Goal: Task Accomplishment & Management: Manage account settings

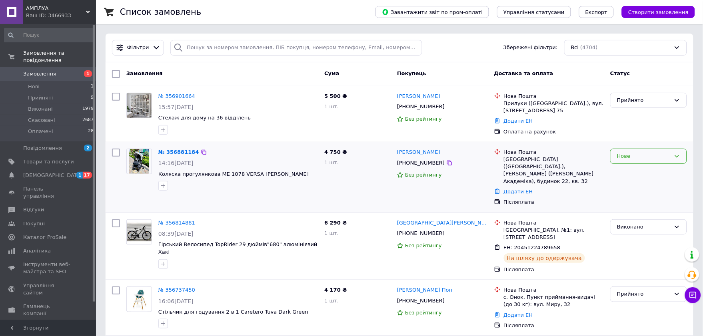
click at [651, 155] on div "Нове" at bounding box center [644, 156] width 54 height 8
click at [629, 199] on li "Скасовано" at bounding box center [649, 202] width 76 height 15
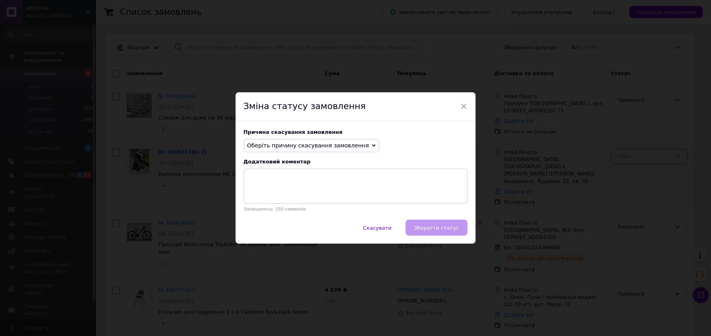
click at [284, 147] on span "Оберіть причину скасування замовлення" at bounding box center [308, 145] width 122 height 6
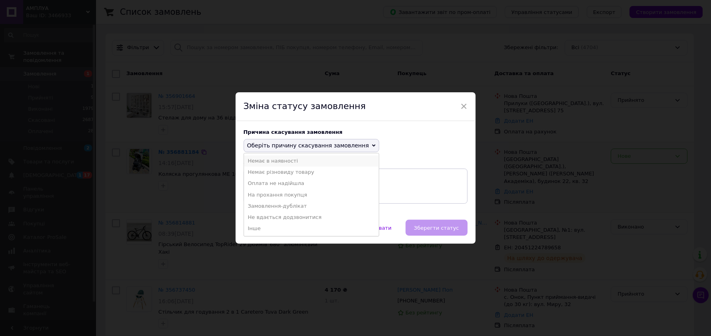
click at [274, 161] on li "Немає в наявності" at bounding box center [311, 161] width 135 height 11
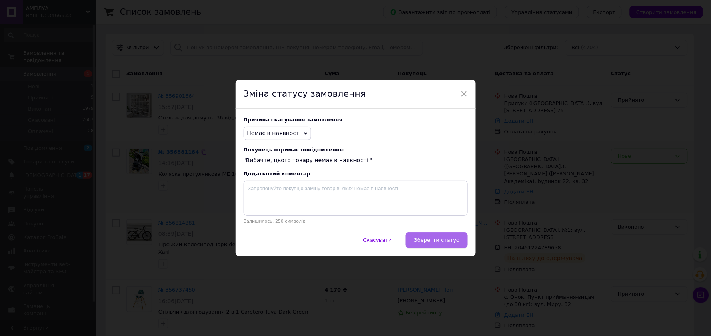
click at [426, 240] on span "Зберегти статус" at bounding box center [436, 240] width 45 height 6
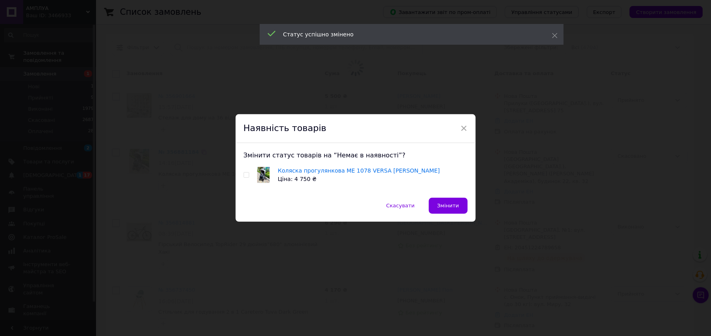
click at [246, 176] on input "checkbox" at bounding box center [246, 175] width 5 height 5
checkbox input "true"
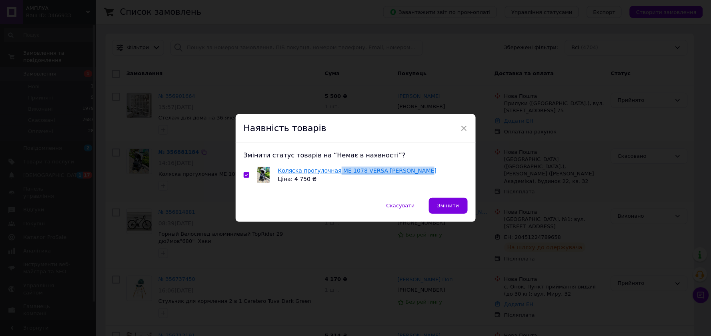
copy link "ME 1078 VERSA Melange Gray"
drag, startPoint x: 410, startPoint y: 170, endPoint x: 332, endPoint y: 170, distance: 78.4
click at [332, 170] on div "Коляска прогулочная ME 1078 VERSA Melange Gray Ціна: 4 750 ₴" at bounding box center [356, 175] width 224 height 17
click at [591, 181] on div "× Наявність товарів Змінити статус товарів на “Немає в наявності”? Коляска прог…" at bounding box center [355, 168] width 711 height 336
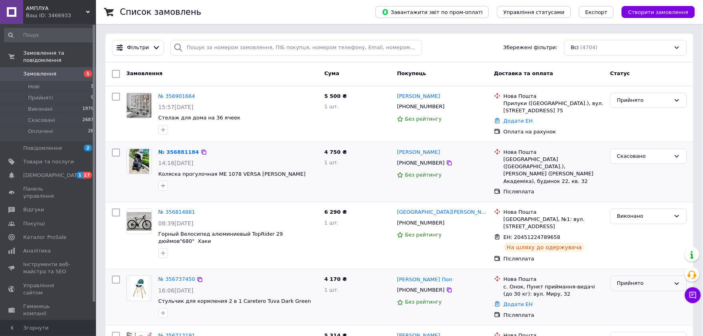
click at [638, 280] on div "Прийнято" at bounding box center [644, 284] width 54 height 8
click at [41, 158] on span "Товари та послуги" at bounding box center [48, 161] width 51 height 7
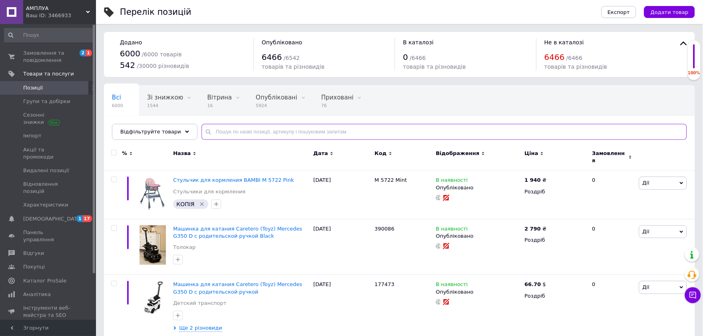
click at [269, 134] on input "text" at bounding box center [445, 132] width 486 height 16
paste input "ME 1078 VERSA Melange Gray"
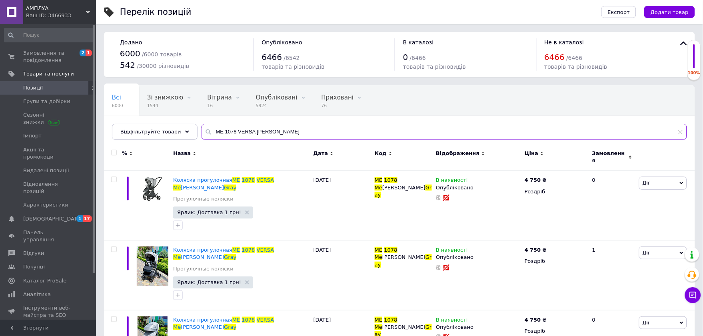
drag, startPoint x: 249, startPoint y: 133, endPoint x: 373, endPoint y: 138, distance: 124.5
click at [373, 138] on input "ME 1078 VERSA Melange Gray" at bounding box center [445, 132] width 486 height 16
type input "ME 1078 VERSA"
click at [114, 153] on input "checkbox" at bounding box center [113, 152] width 5 height 5
checkbox input "true"
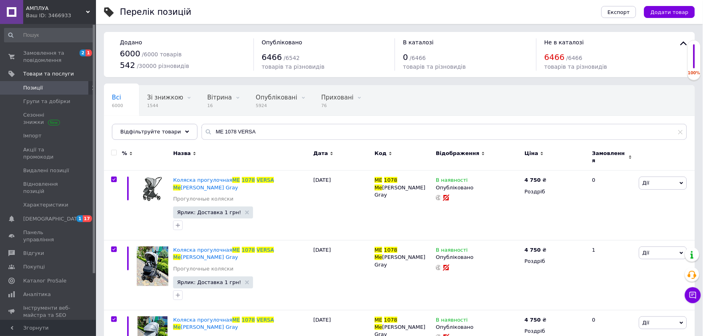
checkbox input "true"
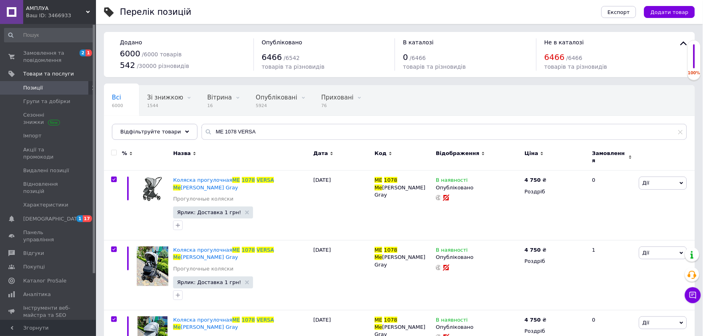
checkbox input "true"
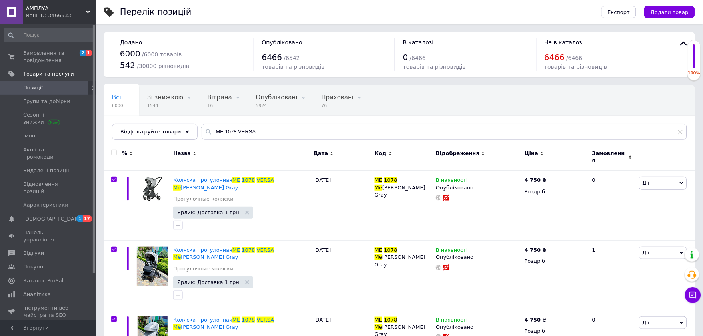
checkbox input "true"
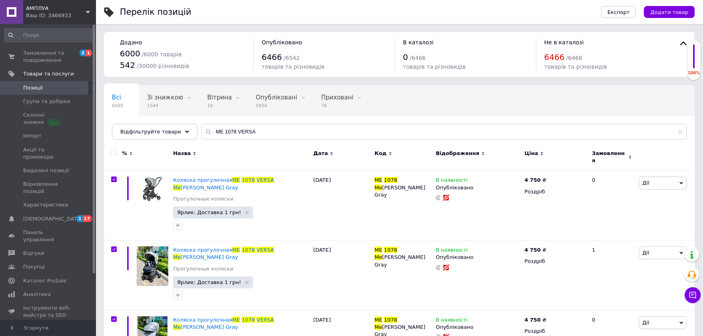
checkbox input "true"
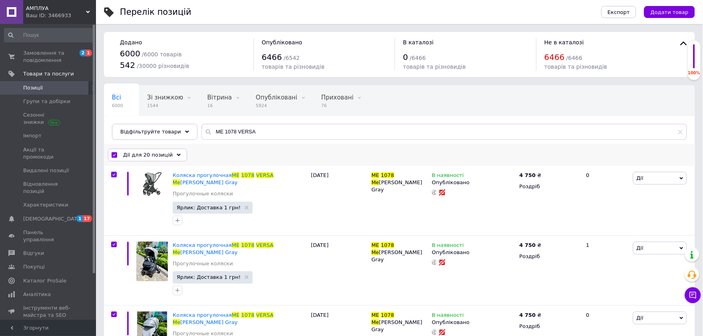
click at [115, 154] on input "checkbox" at bounding box center [114, 155] width 5 height 5
checkbox input "false"
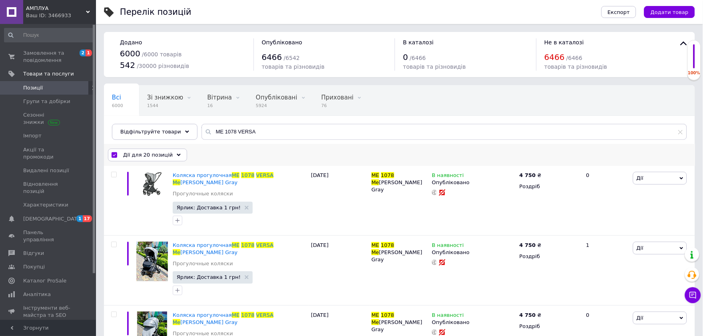
checkbox input "false"
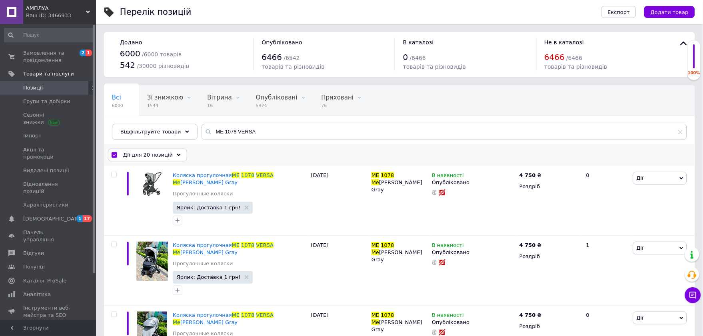
checkbox input "false"
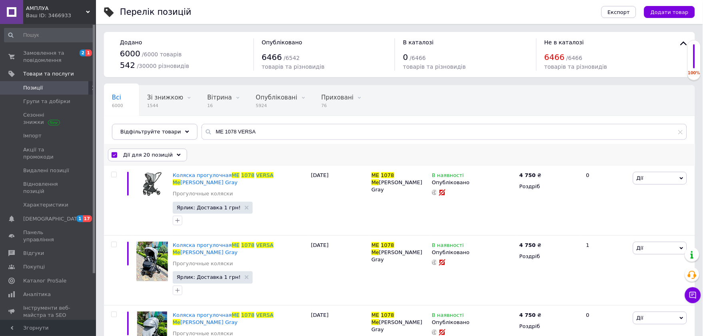
checkbox input "false"
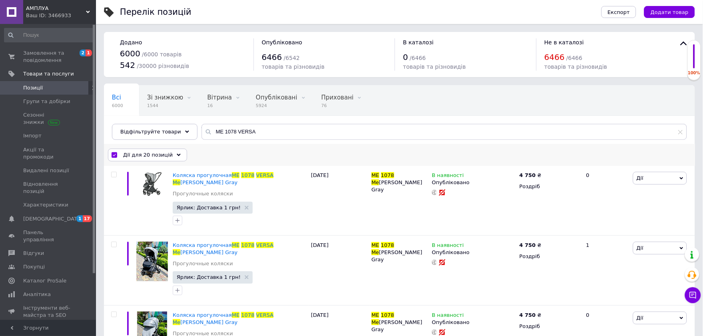
checkbox input "false"
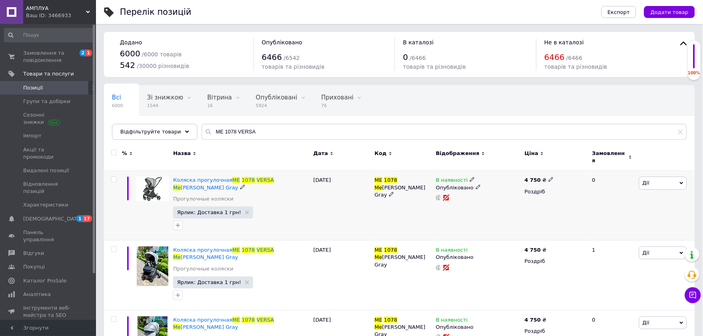
click at [114, 177] on input "checkbox" at bounding box center [113, 179] width 5 height 5
checkbox input "true"
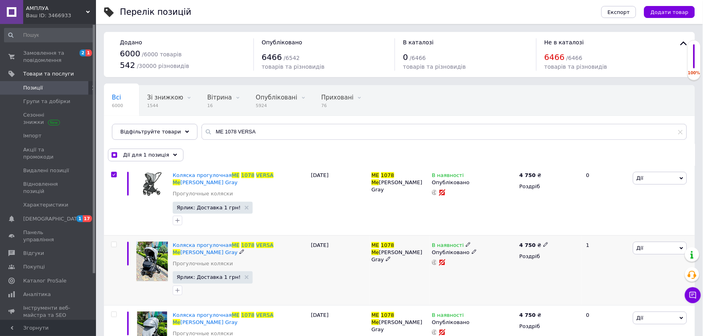
click at [114, 242] on input "checkbox" at bounding box center [113, 244] width 5 height 5
checkbox input "true"
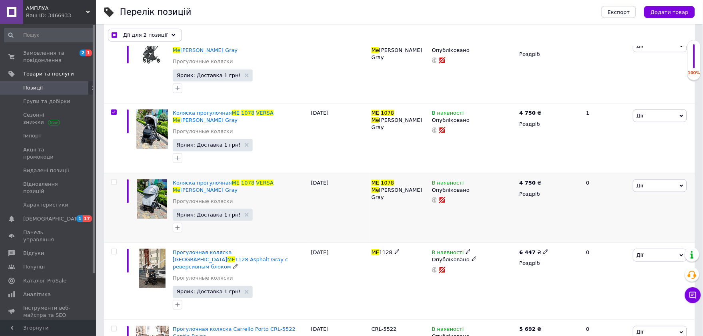
scroll to position [133, 0]
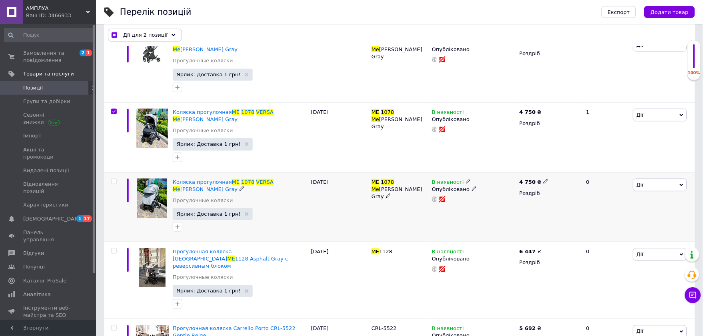
click at [113, 179] on input "checkbox" at bounding box center [113, 181] width 5 height 5
checkbox input "true"
click at [112, 249] on input "checkbox" at bounding box center [113, 251] width 5 height 5
checkbox input "true"
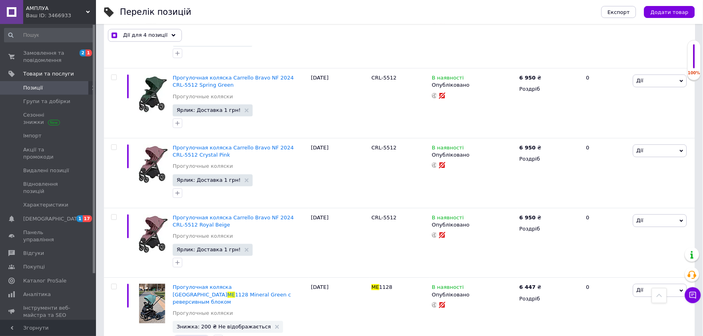
scroll to position [1233, 0]
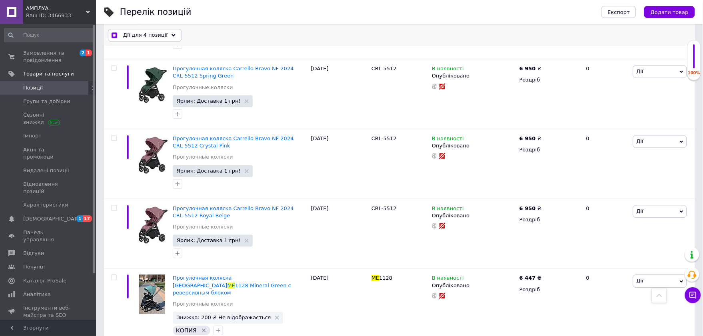
click at [172, 36] on icon at bounding box center [174, 35] width 4 height 4
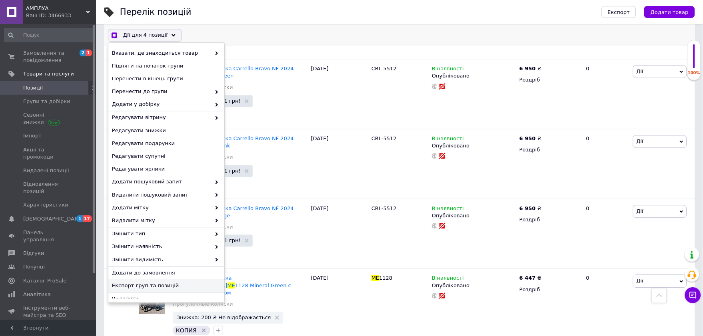
scroll to position [6, 0]
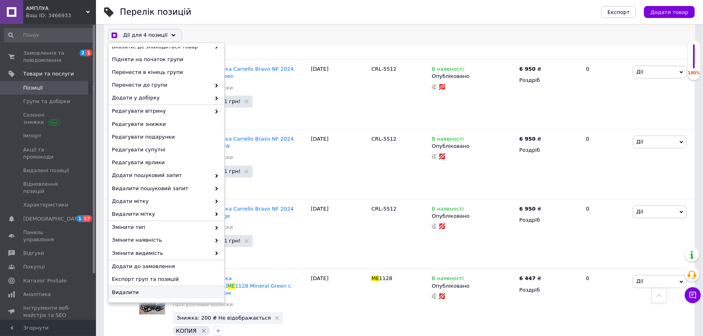
click at [133, 294] on span "Видалити" at bounding box center [165, 292] width 107 height 7
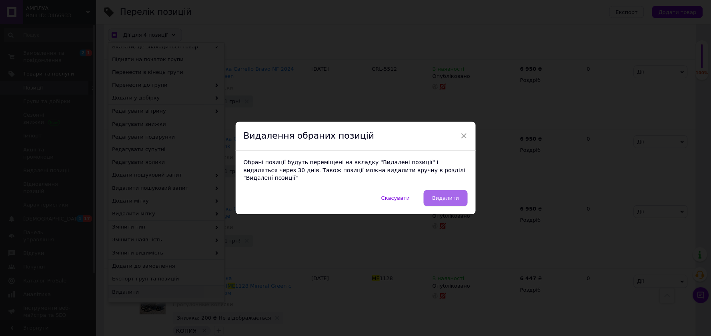
click at [445, 190] on button "Видалити" at bounding box center [446, 198] width 44 height 16
checkbox input "true"
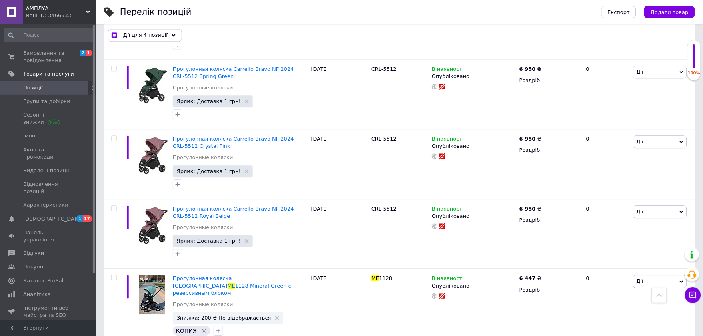
checkbox input "false"
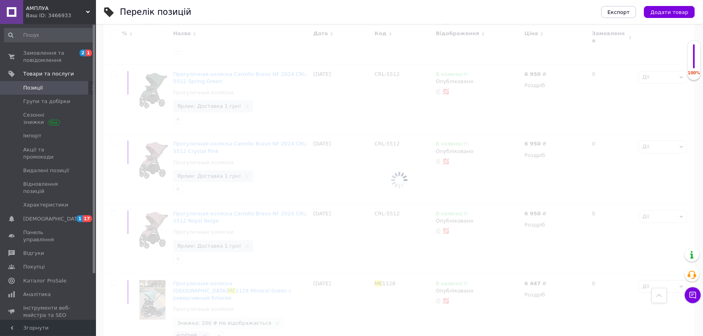
scroll to position [1233, 0]
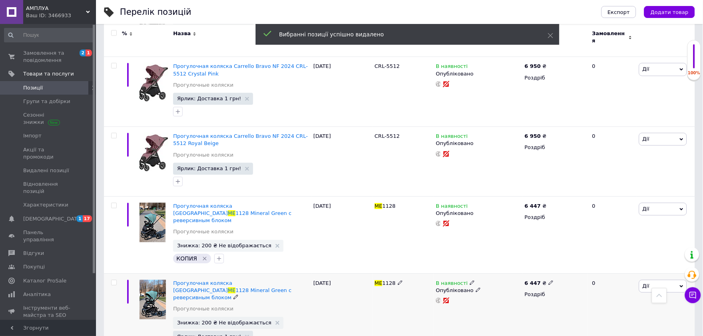
click at [113, 280] on input "checkbox" at bounding box center [113, 282] width 5 height 5
checkbox input "true"
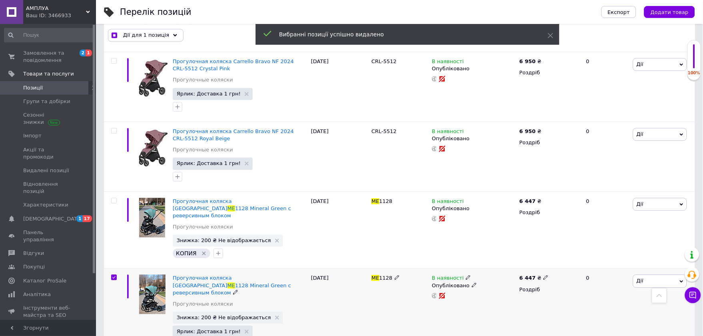
scroll to position [1232, 0]
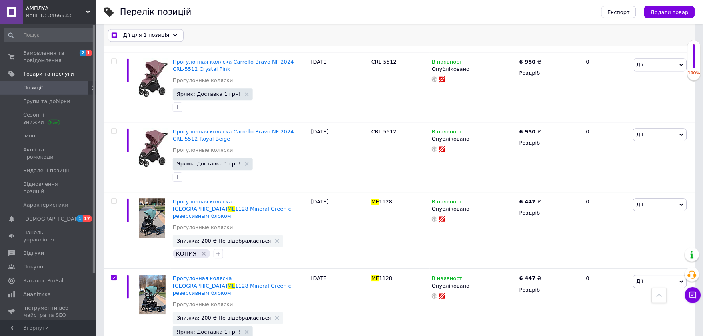
click at [148, 35] on span "Дії для 1 позиція" at bounding box center [146, 35] width 46 height 7
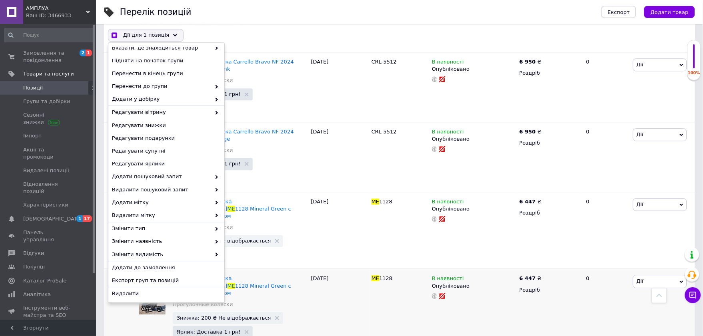
scroll to position [6, 0]
click at [117, 292] on span "Видалити" at bounding box center [165, 292] width 107 height 7
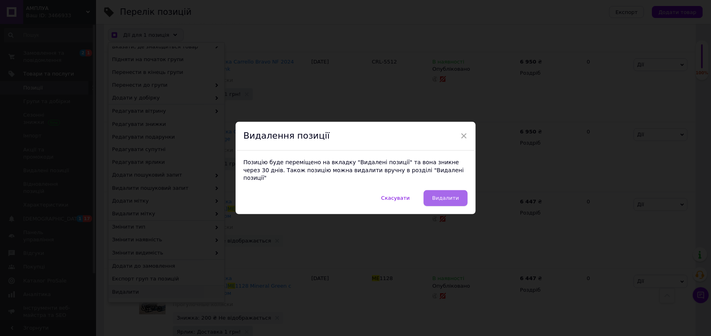
click at [438, 195] on span "Видалити" at bounding box center [445, 198] width 27 height 6
checkbox input "true"
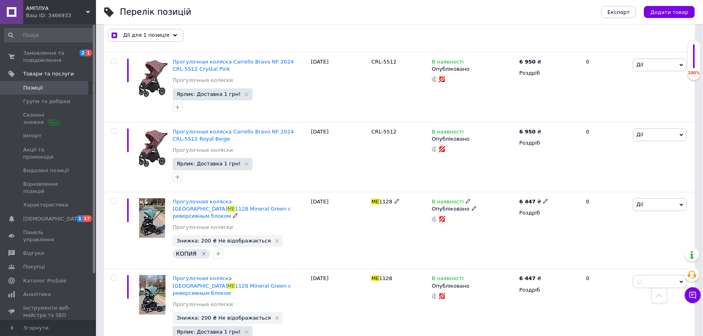
checkbox input "false"
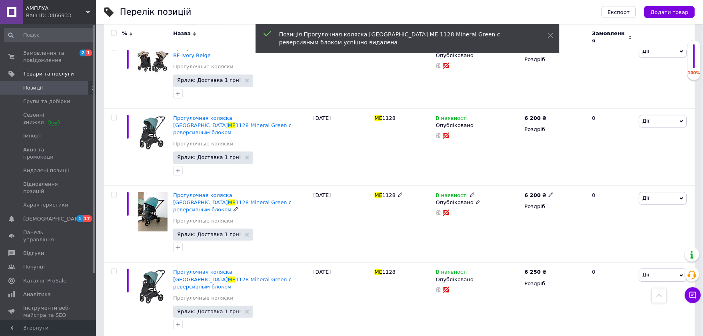
scroll to position [1247, 0]
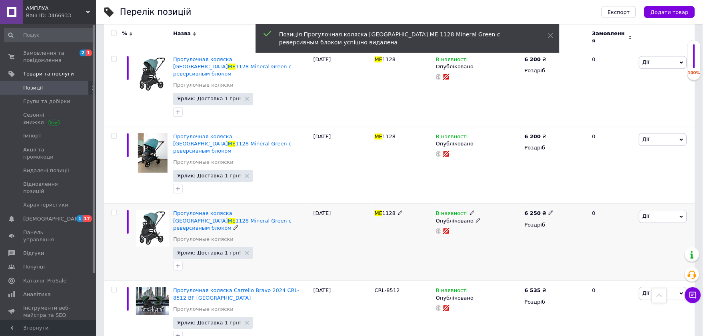
click at [113, 210] on input "checkbox" at bounding box center [113, 212] width 5 height 5
checkbox input "true"
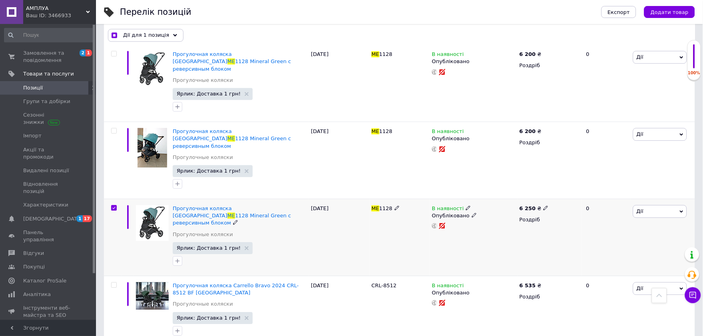
scroll to position [1254, 0]
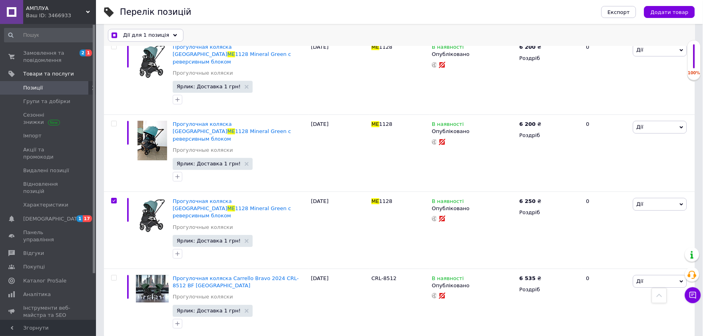
click at [161, 34] on span "Дії для 1 позиція" at bounding box center [146, 35] width 46 height 7
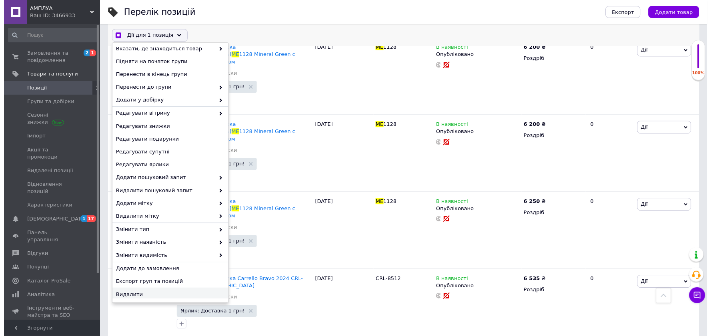
scroll to position [6, 0]
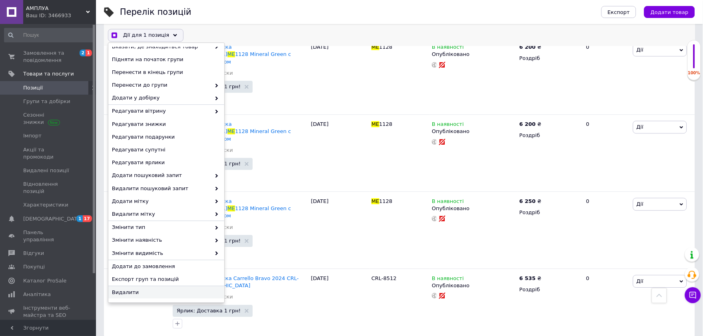
click at [142, 290] on span "Видалити" at bounding box center [165, 292] width 107 height 7
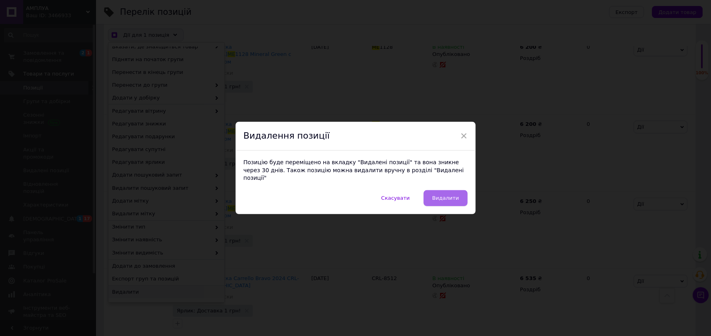
click at [437, 197] on span "Видалити" at bounding box center [445, 198] width 27 height 6
checkbox input "true"
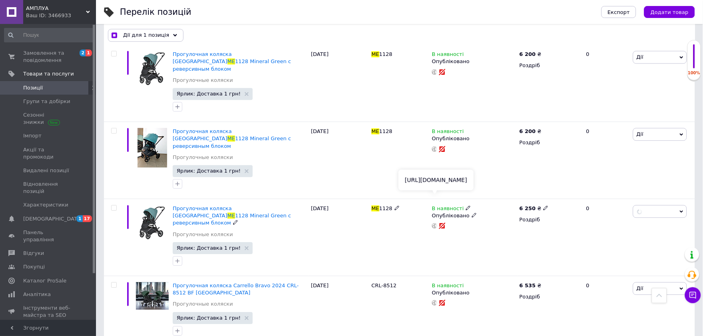
checkbox input "false"
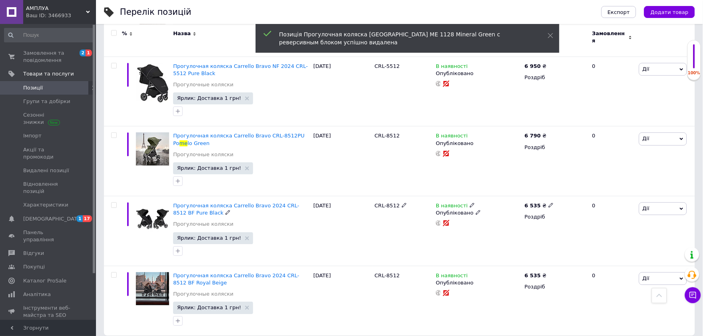
scroll to position [1255, 0]
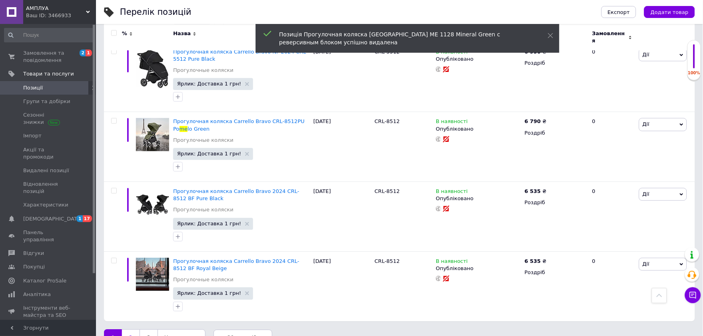
click at [132, 330] on link "2" at bounding box center [131, 338] width 18 height 17
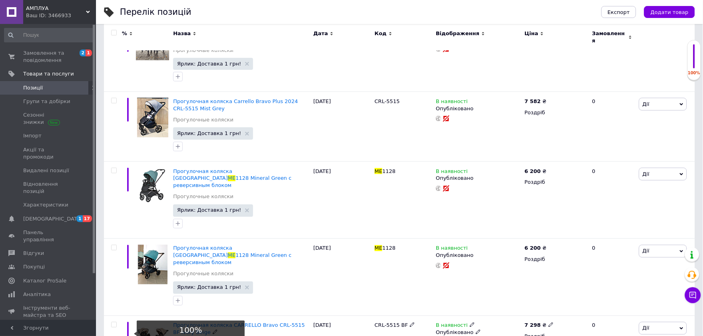
scroll to position [225, 0]
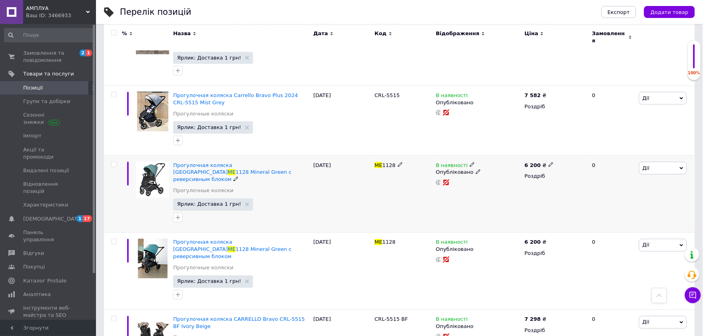
click at [113, 162] on input "checkbox" at bounding box center [113, 164] width 5 height 5
checkbox input "true"
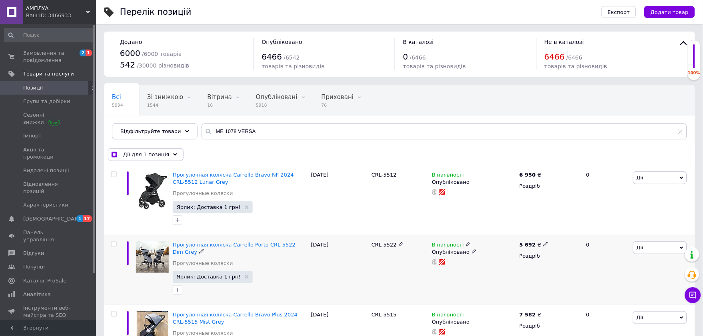
scroll to position [0, 0]
click at [155, 155] on span "Дії для 1 позиція" at bounding box center [146, 155] width 46 height 7
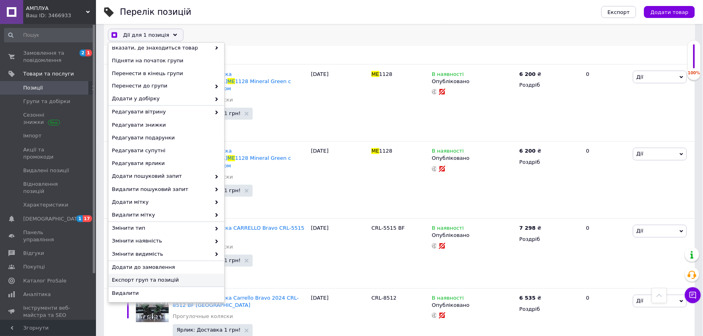
scroll to position [6, 0]
click at [120, 295] on span "Видалити" at bounding box center [165, 292] width 107 height 7
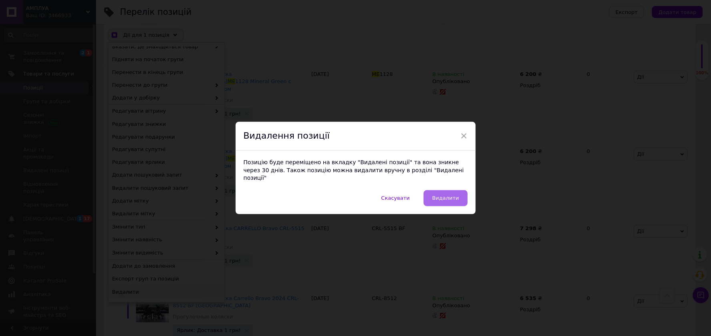
click at [441, 195] on span "Видалити" at bounding box center [445, 198] width 27 height 6
checkbox input "true"
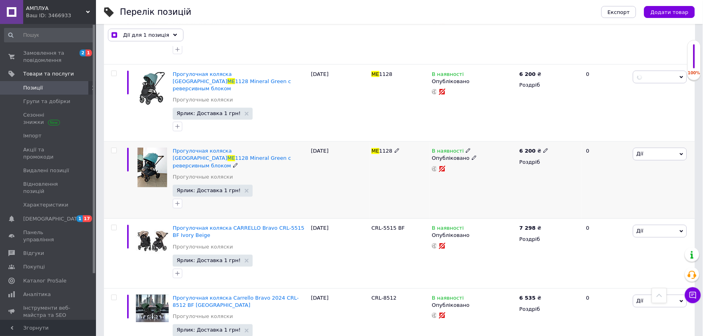
checkbox input "false"
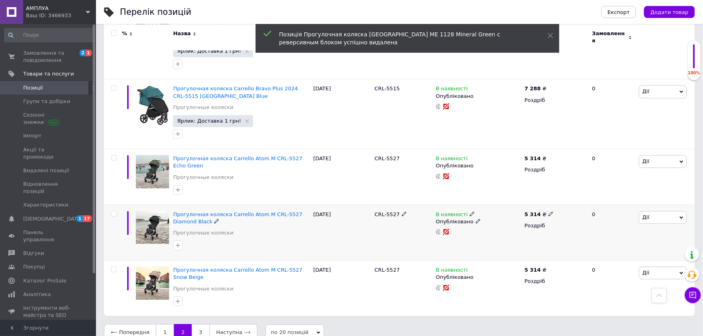
scroll to position [1213, 0]
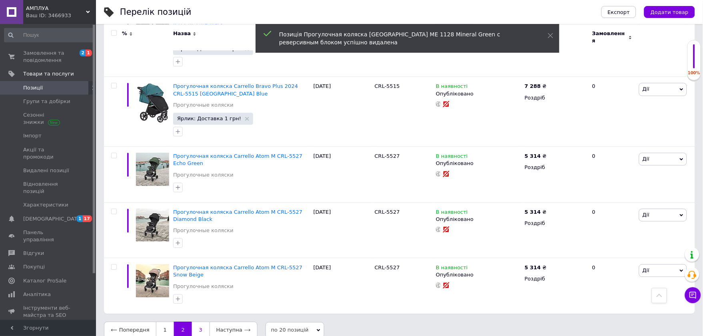
click at [199, 322] on link "3" at bounding box center [201, 330] width 18 height 17
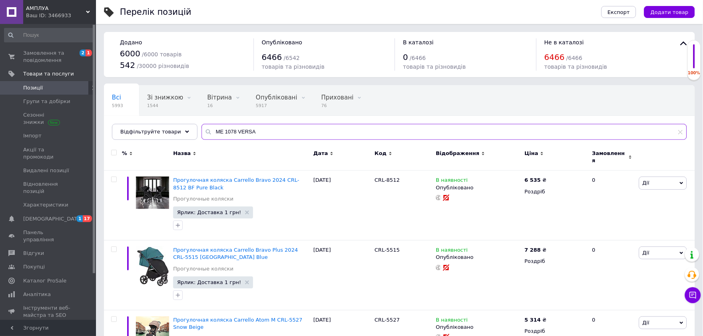
drag, startPoint x: 261, startPoint y: 131, endPoint x: 247, endPoint y: 132, distance: 14.0
click at [247, 132] on input "ME 1078 VERSA" at bounding box center [445, 132] width 486 height 16
drag, startPoint x: 228, startPoint y: 131, endPoint x: 189, endPoint y: 130, distance: 39.2
click at [189, 130] on div "Всі 5993 Зі знижкою 1544 Видалити Редагувати Вітрина 16 Видалити Редагувати Опу…" at bounding box center [399, 112] width 591 height 55
type input "VERSA"
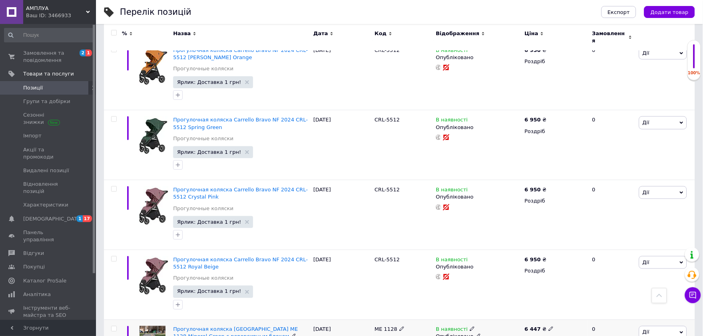
scroll to position [933, 0]
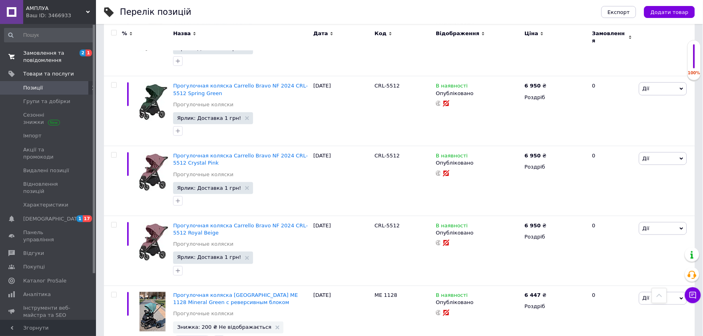
click at [54, 53] on span "Замовлення та повідомлення" at bounding box center [48, 57] width 51 height 14
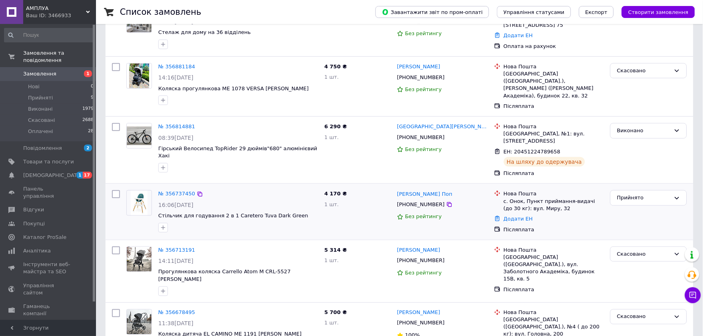
scroll to position [89, 0]
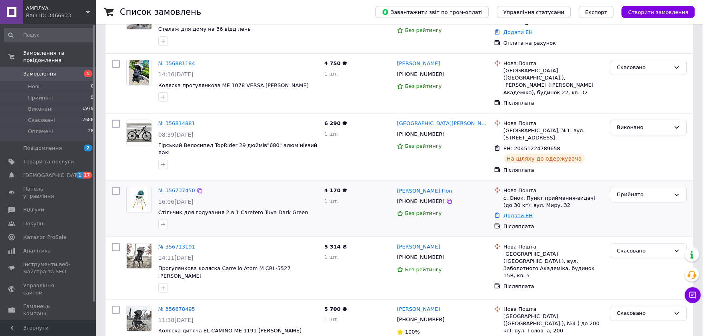
click at [518, 213] on link "Додати ЕН" at bounding box center [518, 216] width 29 height 6
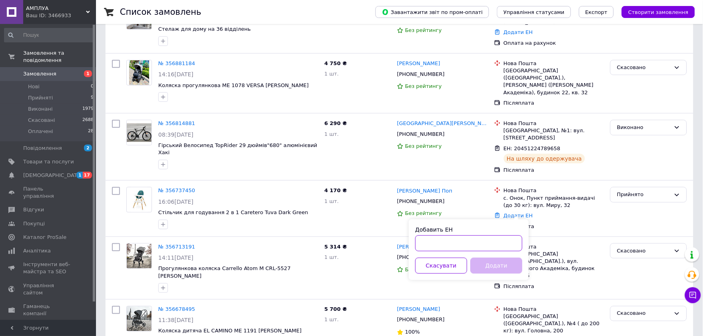
click at [505, 244] on input "Добавить ЕН" at bounding box center [468, 244] width 107 height 16
paste input "20451225289547"
type input "20451225289547"
click at [502, 266] on button "Додати" at bounding box center [496, 266] width 52 height 16
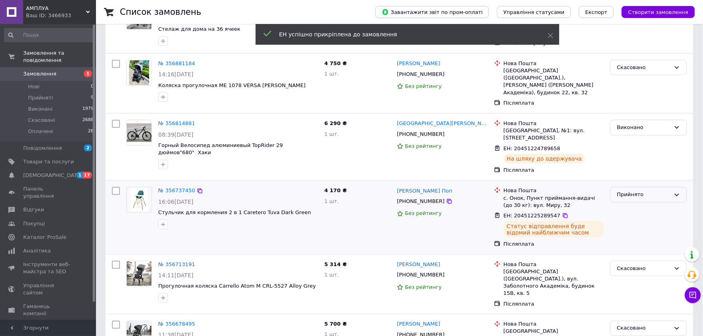
click at [644, 191] on div "Прийнято" at bounding box center [644, 195] width 54 height 8
click at [634, 207] on li "Виконано" at bounding box center [649, 211] width 76 height 15
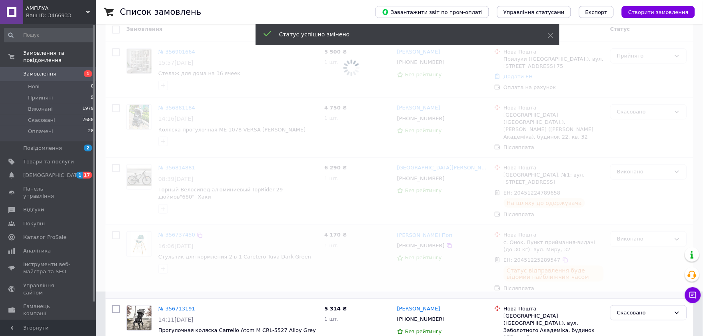
scroll to position [0, 0]
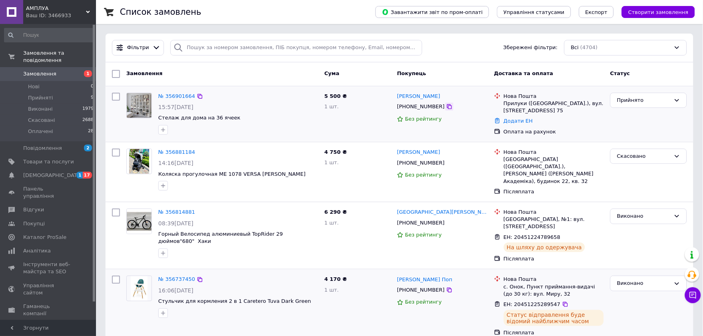
click at [446, 107] on icon at bounding box center [449, 107] width 6 height 6
click at [121, 128] on div at bounding box center [116, 114] width 14 height 49
click at [446, 108] on icon at bounding box center [449, 107] width 6 height 6
click at [109, 122] on div at bounding box center [116, 114] width 14 height 49
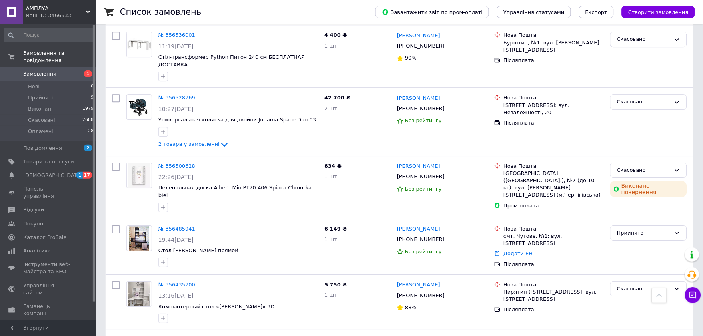
scroll to position [578, 0]
click at [446, 236] on icon at bounding box center [449, 239] width 6 height 6
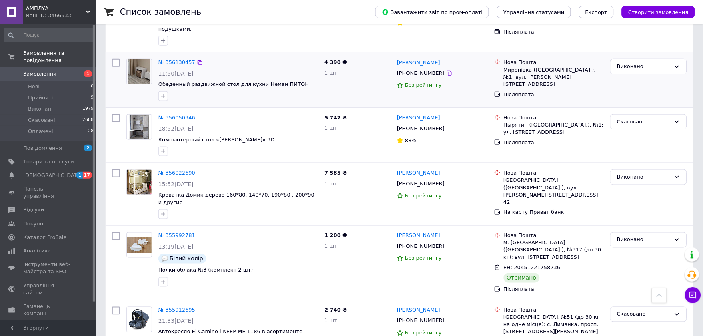
scroll to position [980, 0]
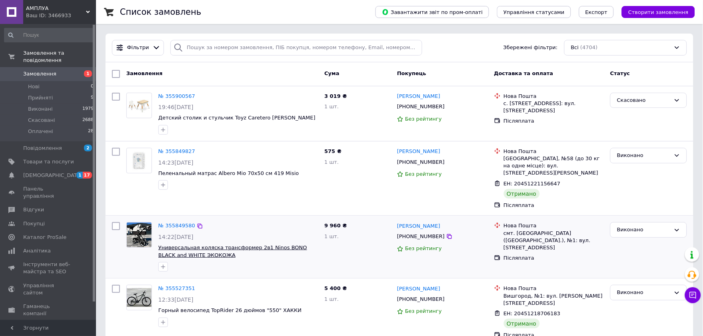
click at [190, 245] on span "Универсальная коляска трансформер 2в1 Ninos BONO BLACK and WHITE ЭКОКОЖА" at bounding box center [232, 252] width 149 height 14
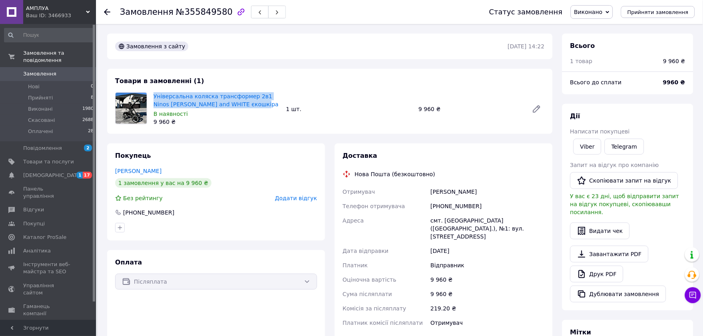
copy link "Універсальна коляска трансформер 2в1 Ninos [PERSON_NAME] and WHITE єкошкіра"
drag, startPoint x: 241, startPoint y: 106, endPoint x: 150, endPoint y: 91, distance: 91.8
click at [150, 91] on div "Універсальна коляска трансформер 2в1 Ninos Bono BLACK and WHITE єкошкіра В наяв…" at bounding box center [216, 109] width 132 height 37
